Goal: Information Seeking & Learning: Understand process/instructions

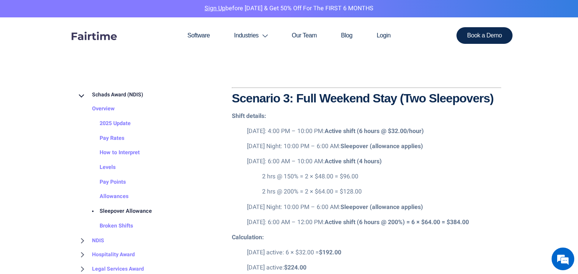
scroll to position [1266, 0]
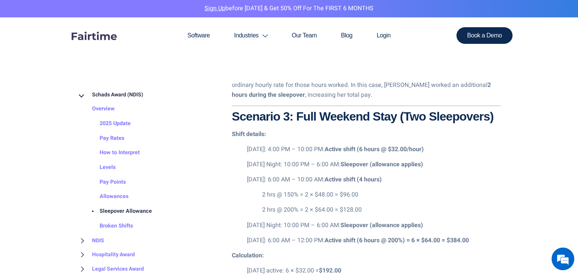
drag, startPoint x: 447, startPoint y: 199, endPoint x: 441, endPoint y: 198, distance: 5.9
click at [447, 199] on ul "2 hrs @ 150% = 2 × $48.00 = $96.00 2 hrs @ 200% = 2 × $64.00 = $128.00" at bounding box center [374, 202] width 254 height 25
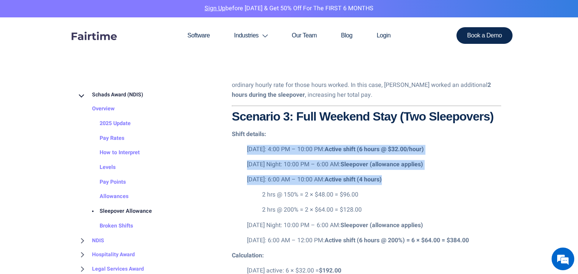
drag, startPoint x: 247, startPoint y: 148, endPoint x: 399, endPoint y: 178, distance: 155.4
click at [399, 178] on ul "Friday: 4:00 PM – 10:00 PM: Active shift (6 hours @ $32.00/hour) Friday Night: …" at bounding box center [366, 195] width 269 height 101
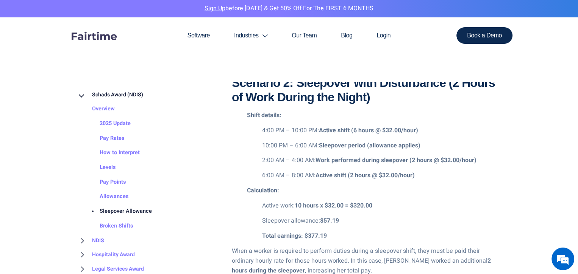
scroll to position [1077, 0]
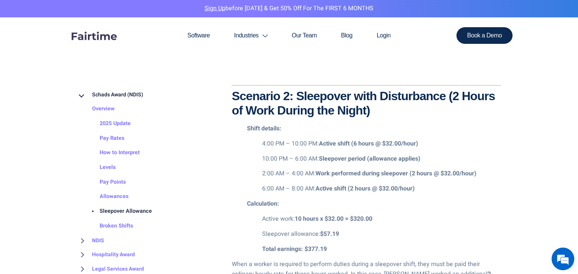
click at [441, 120] on div "To round out this blog, we will break down how the sleepover allowance works us…" at bounding box center [366, 238] width 269 height 862
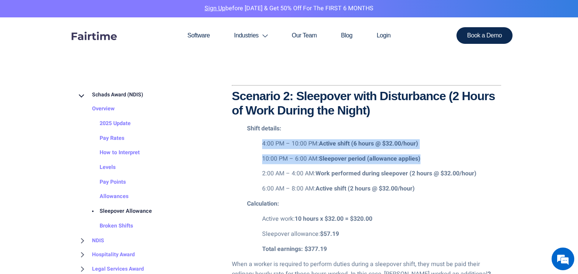
drag, startPoint x: 262, startPoint y: 142, endPoint x: 428, endPoint y: 157, distance: 166.5
click at [428, 157] on ul "4:00 PM – 10:00 PM: Active shift (6 hours @ $32.00/hour) 10:00 PM – 6:00 AM: Sl…" at bounding box center [374, 166] width 254 height 55
copy ul "4:00 PM – 10:00 PM: Active shift (6 hours @ $32.00/hour) 10:00 PM – 6:00 AM: Sl…"
